Goal: Navigation & Orientation: Find specific page/section

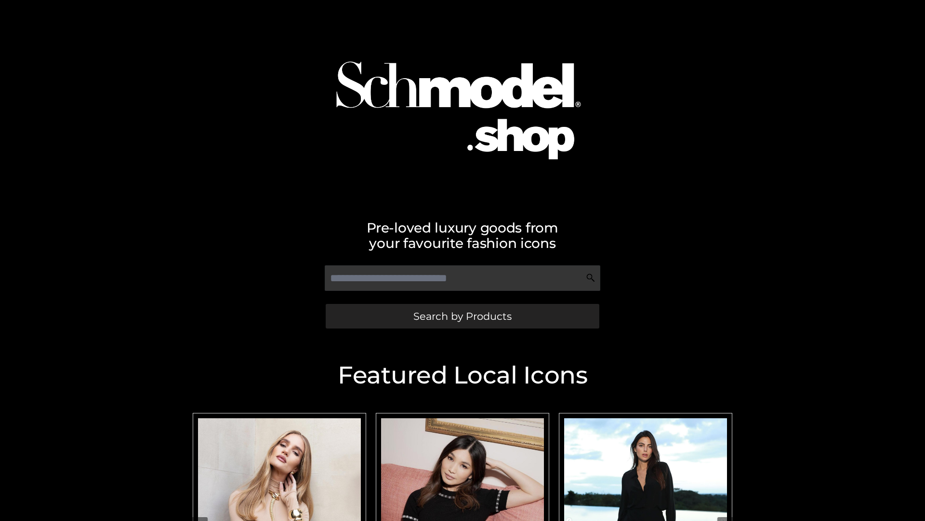
click at [462, 316] on span "Search by Products" at bounding box center [463, 316] width 98 height 10
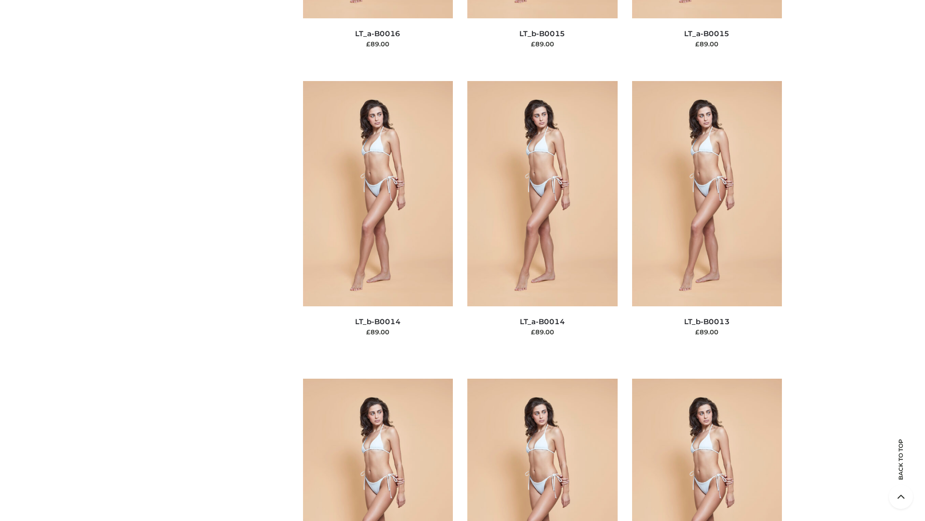
scroll to position [3428, 0]
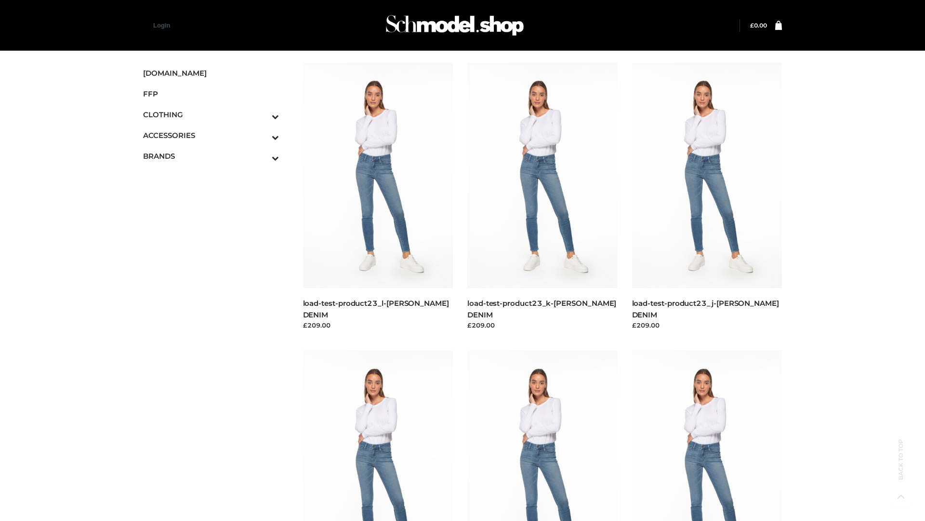
scroll to position [845, 0]
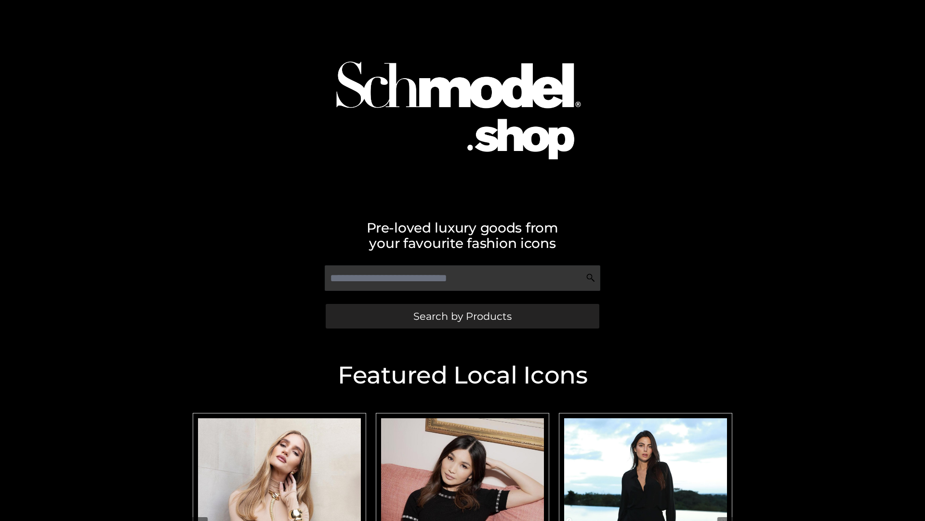
click at [462, 316] on span "Search by Products" at bounding box center [463, 316] width 98 height 10
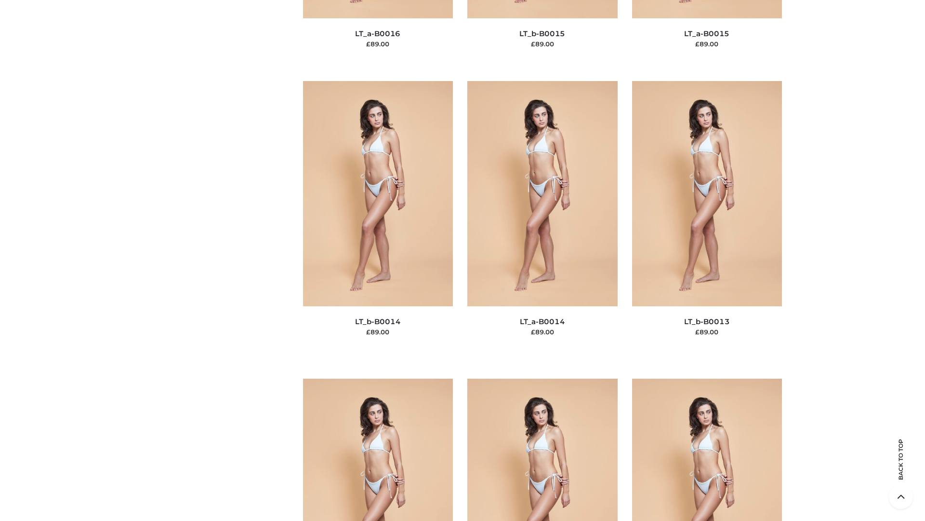
scroll to position [3428, 0]
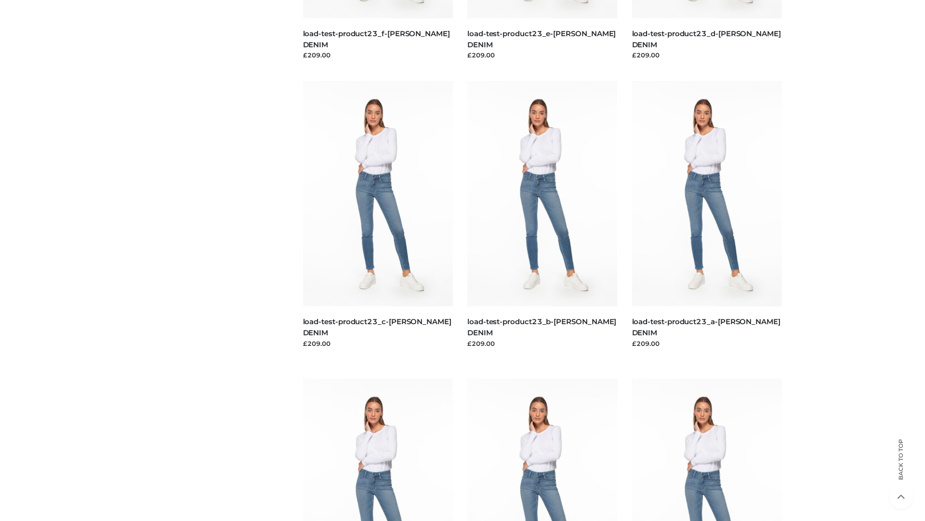
scroll to position [845, 0]
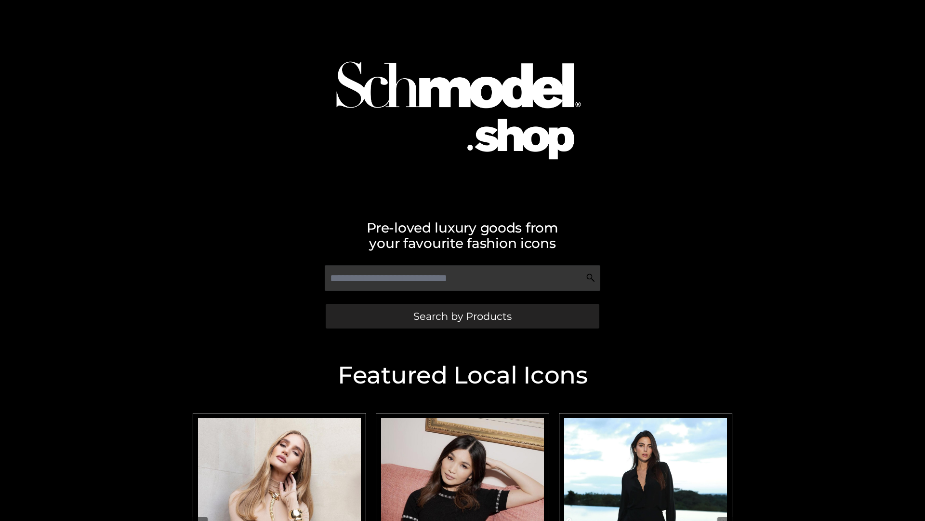
click at [462, 316] on span "Search by Products" at bounding box center [463, 316] width 98 height 10
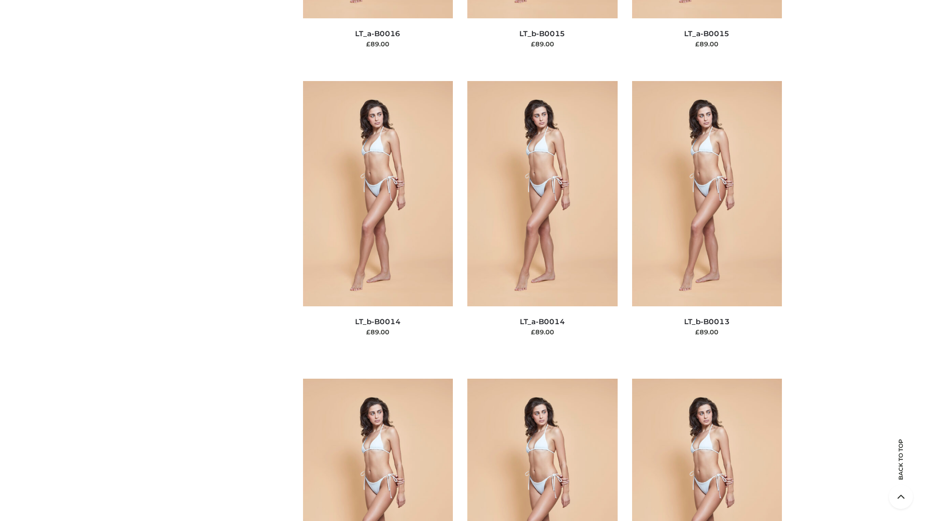
scroll to position [3428, 0]
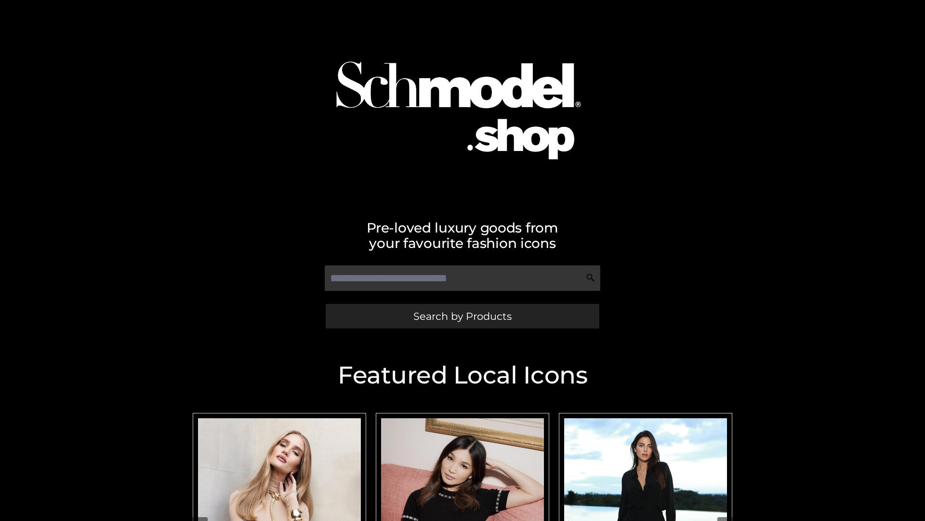
click at [462, 316] on span "Search by Products" at bounding box center [463, 316] width 98 height 10
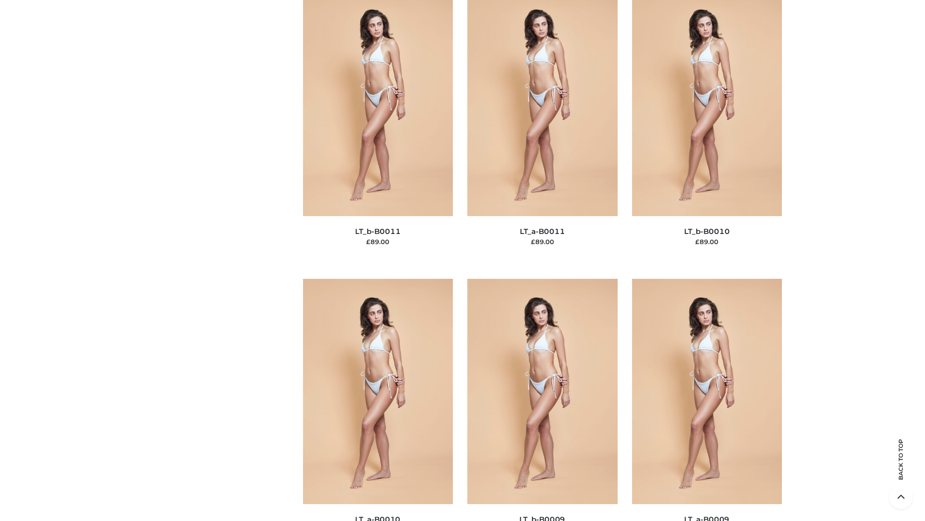
scroll to position [4329, 0]
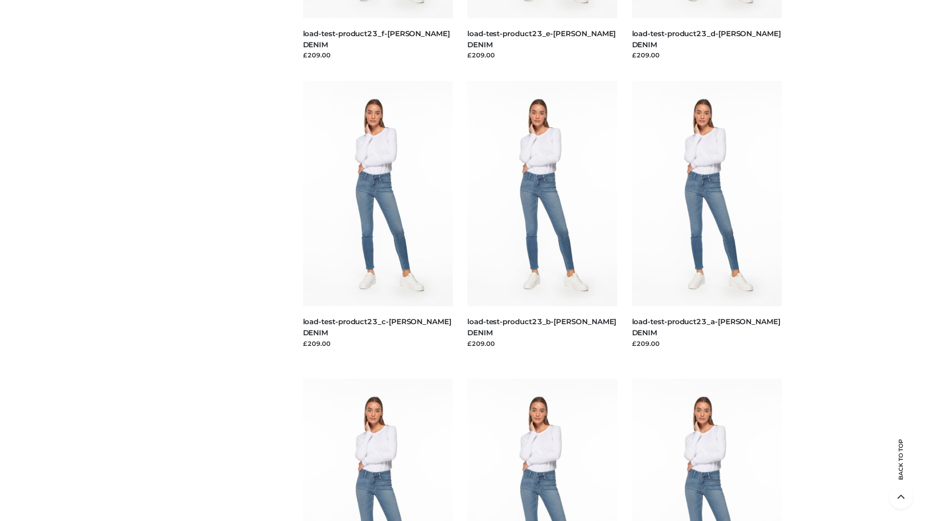
scroll to position [845, 0]
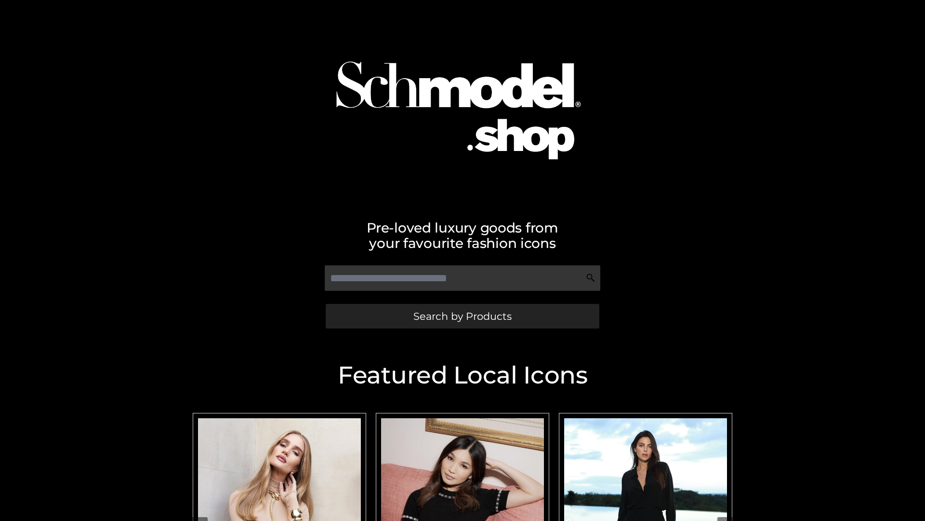
click at [462, 316] on span "Search by Products" at bounding box center [463, 316] width 98 height 10
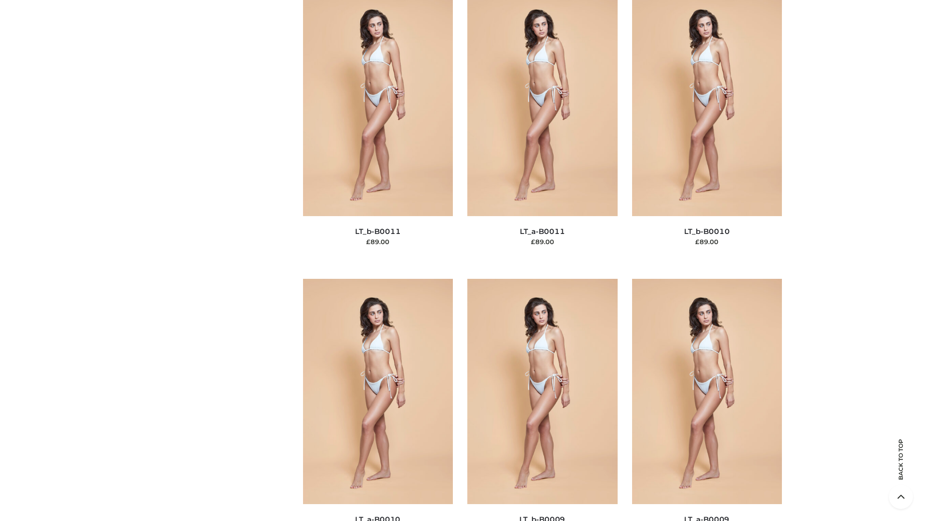
scroll to position [4329, 0]
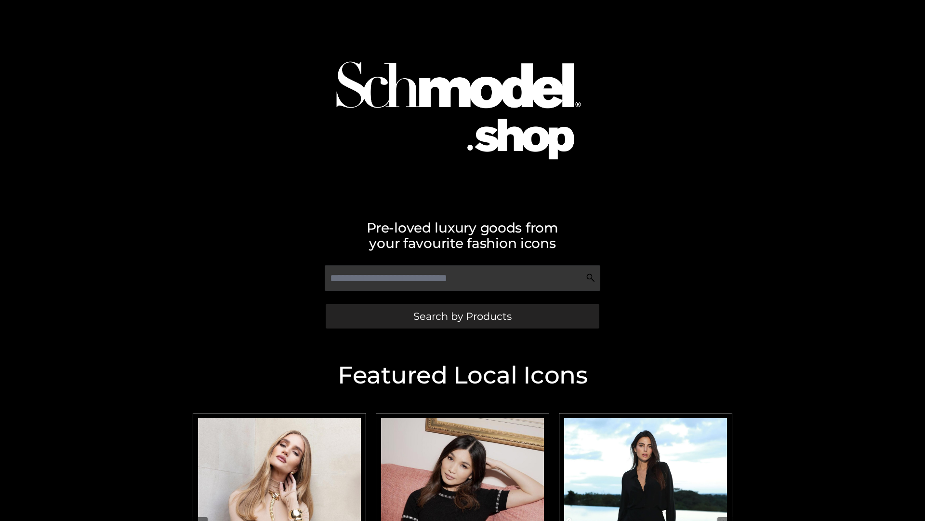
click at [462, 316] on span "Search by Products" at bounding box center [463, 316] width 98 height 10
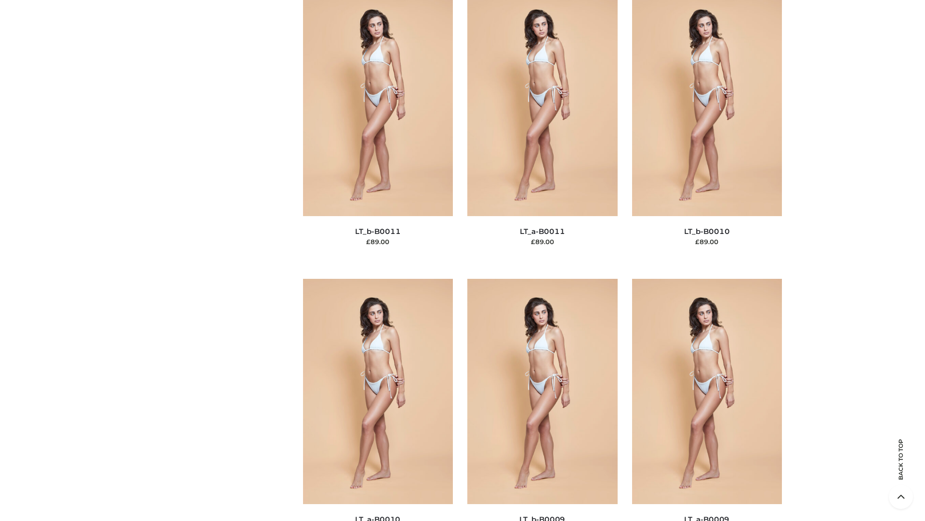
scroll to position [4329, 0]
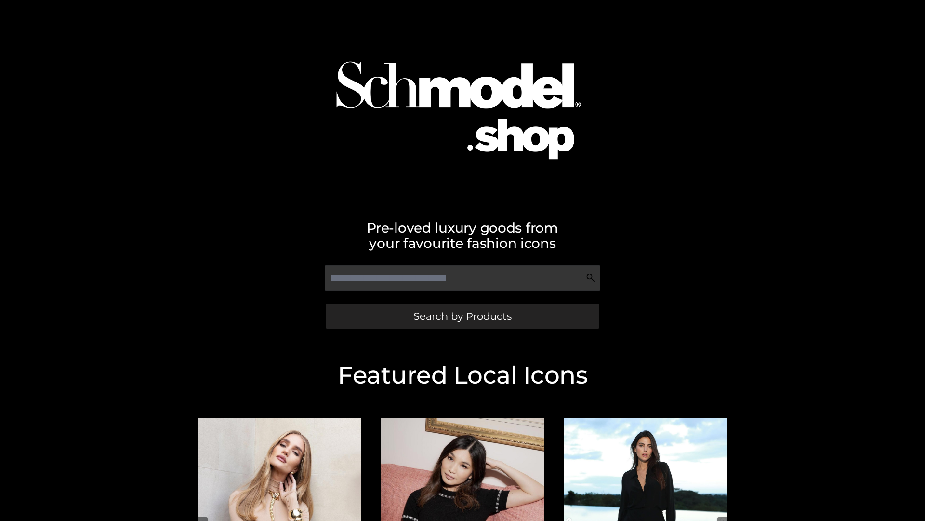
click at [462, 316] on span "Search by Products" at bounding box center [463, 316] width 98 height 10
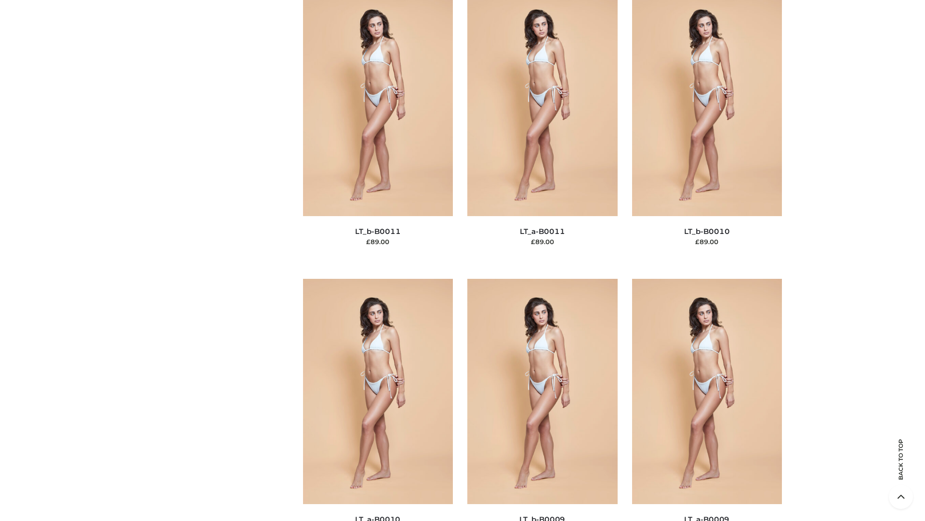
scroll to position [4329, 0]
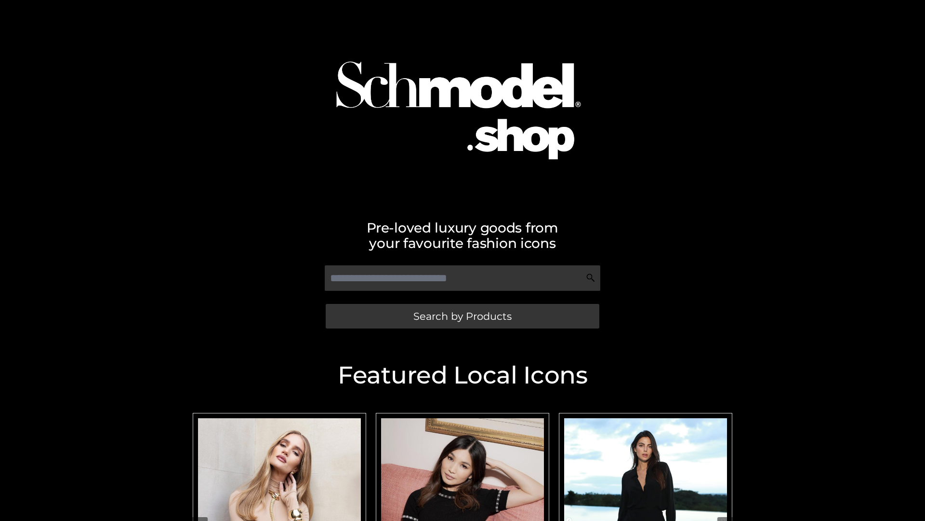
click at [462, 316] on span "Search by Products" at bounding box center [463, 316] width 98 height 10
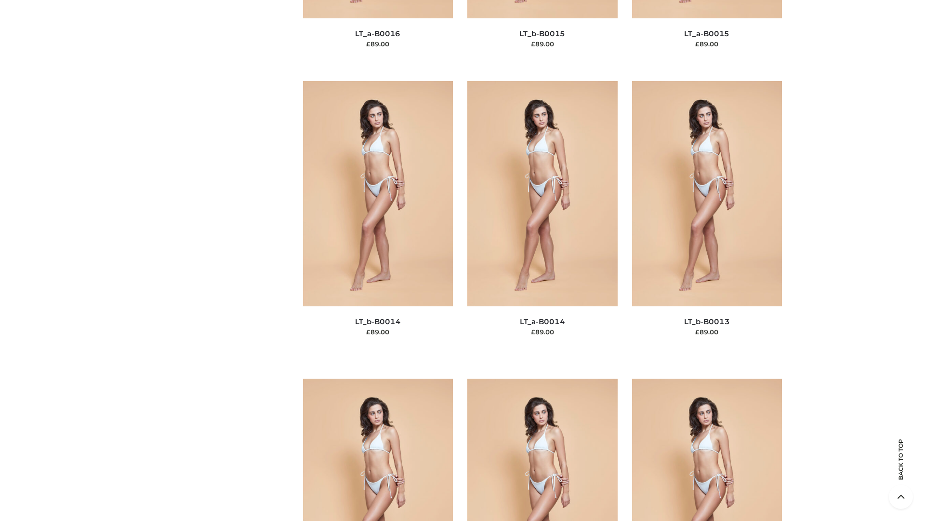
scroll to position [3428, 0]
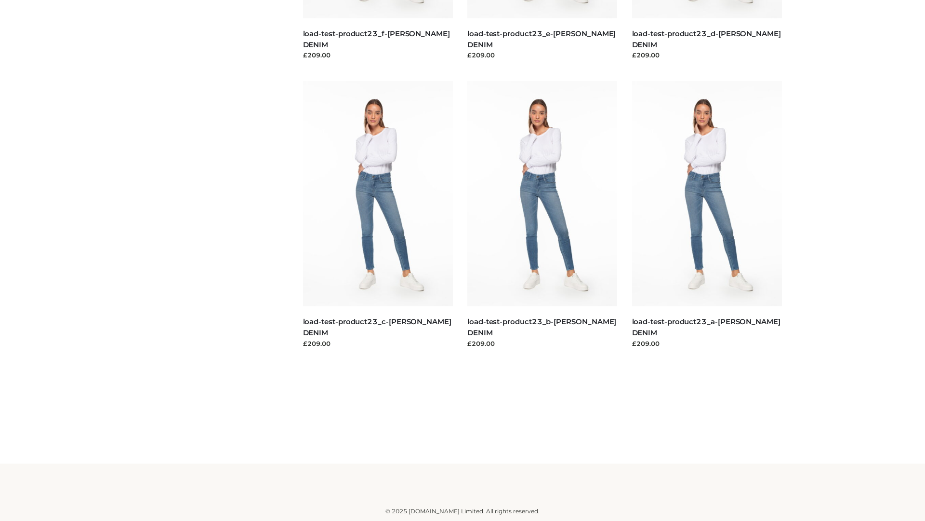
scroll to position [845, 0]
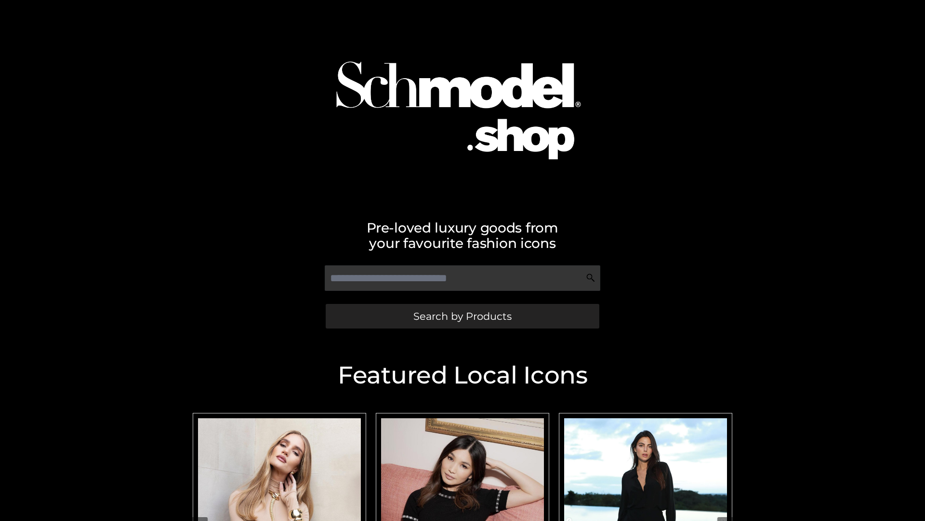
click at [462, 316] on span "Search by Products" at bounding box center [463, 316] width 98 height 10
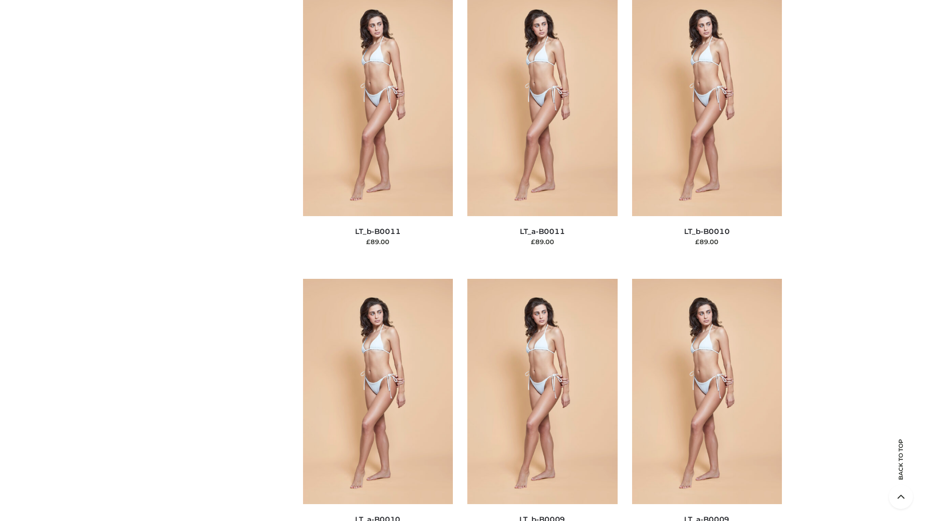
scroll to position [4329, 0]
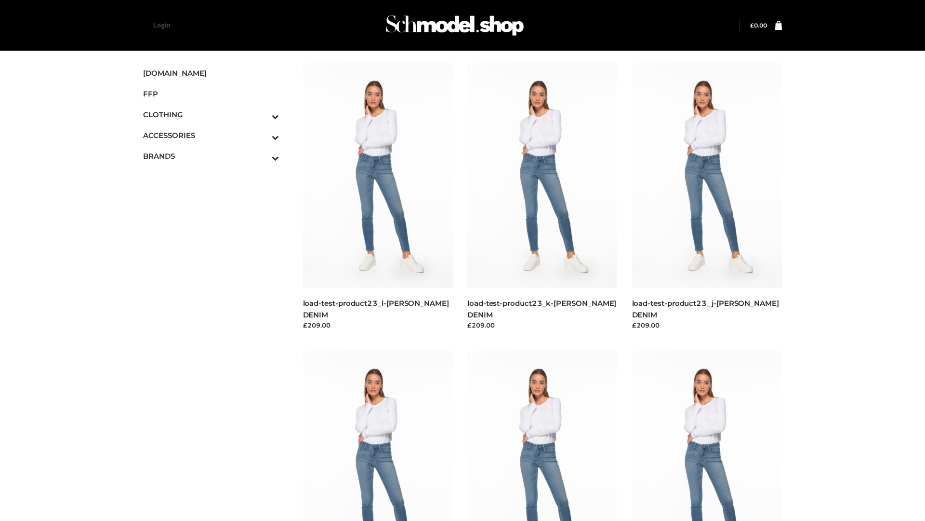
scroll to position [845, 0]
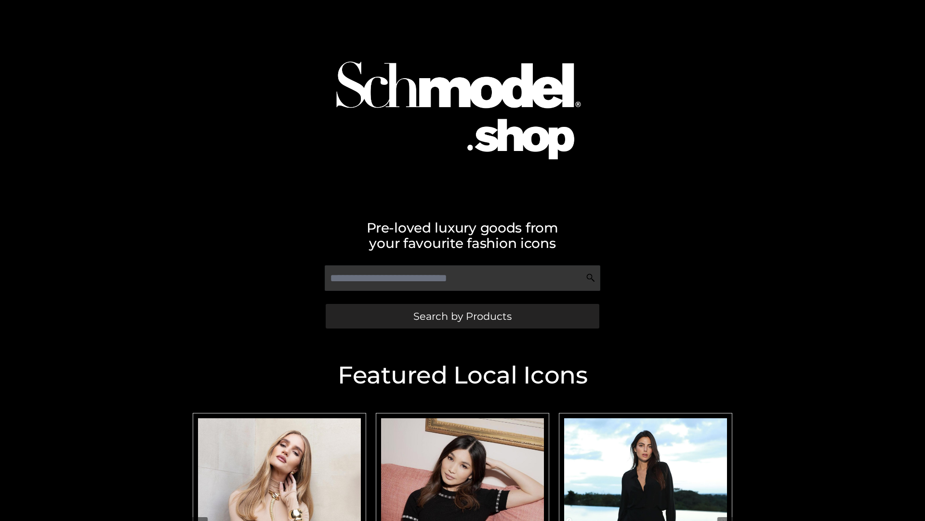
click at [462, 316] on span "Search by Products" at bounding box center [463, 316] width 98 height 10
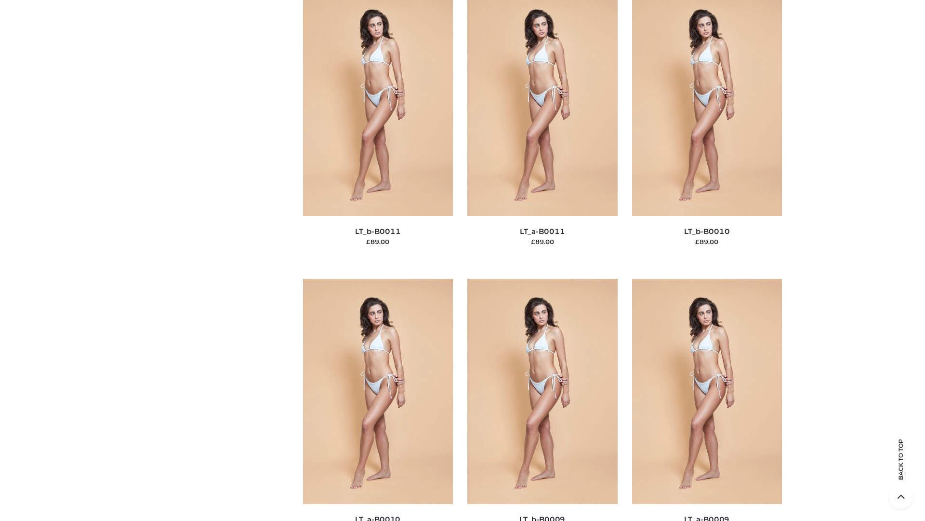
scroll to position [4329, 0]
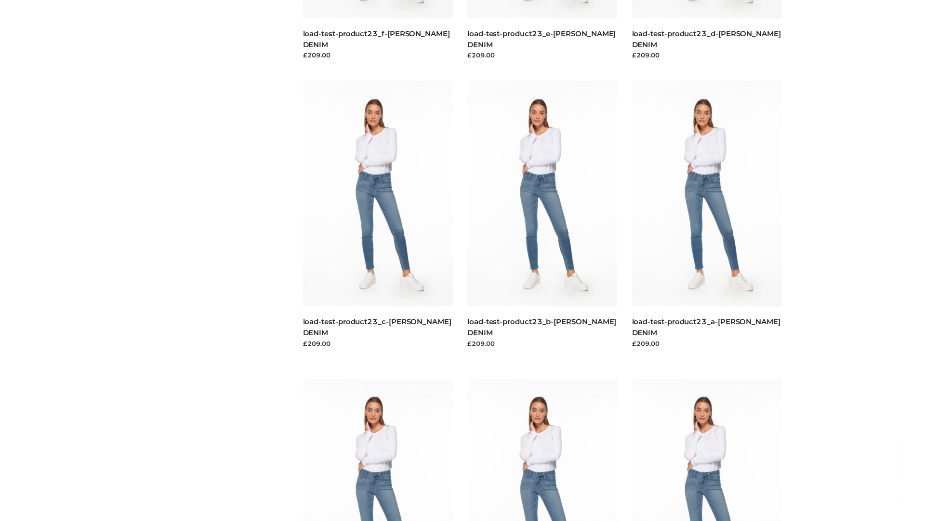
scroll to position [845, 0]
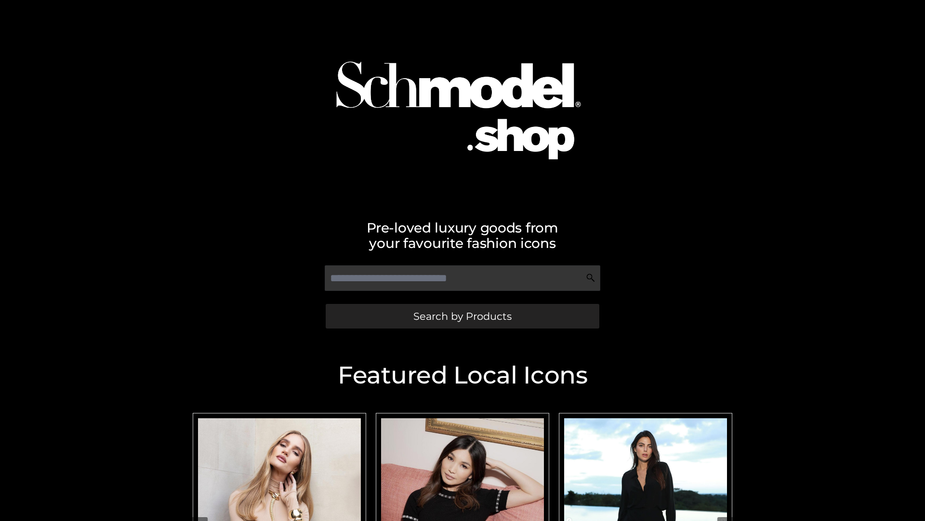
click at [462, 316] on span "Search by Products" at bounding box center [463, 316] width 98 height 10
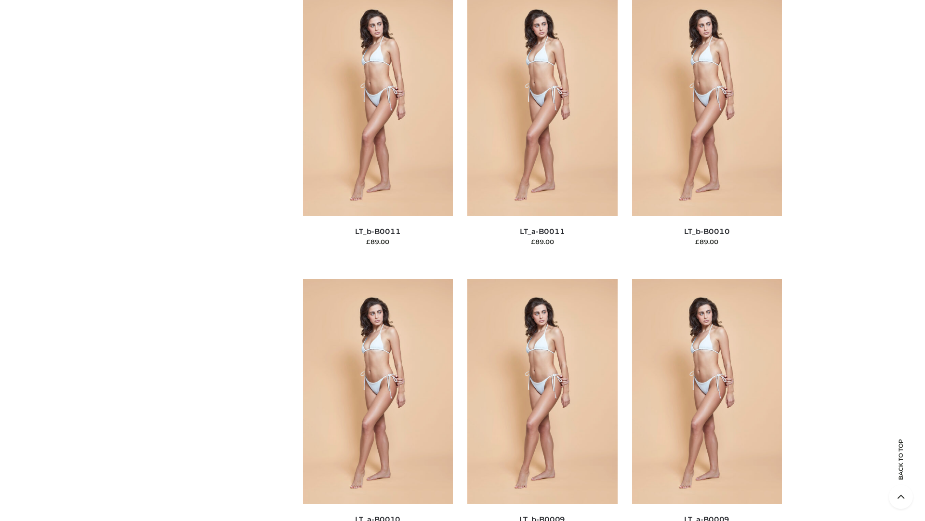
scroll to position [4329, 0]
